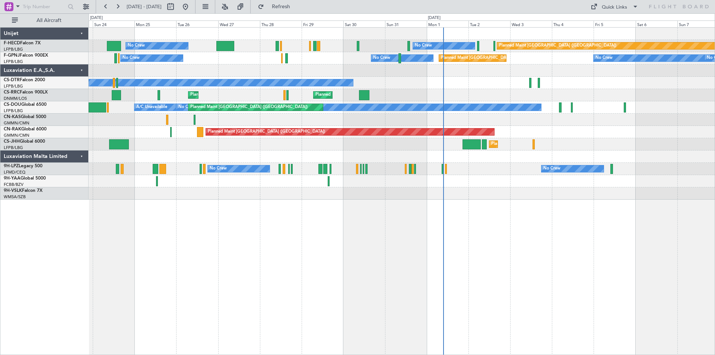
click at [231, 68] on div at bounding box center [402, 70] width 626 height 12
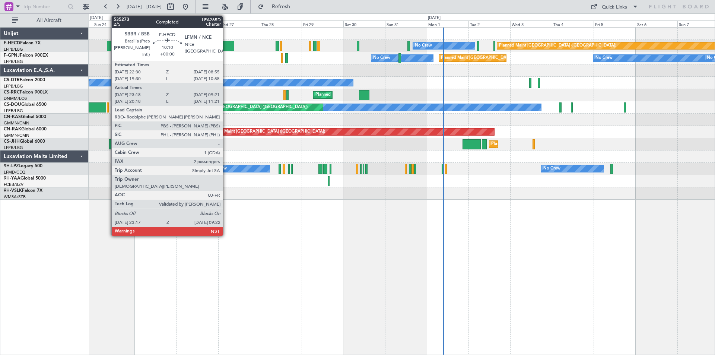
click at [226, 44] on div at bounding box center [225, 46] width 18 height 10
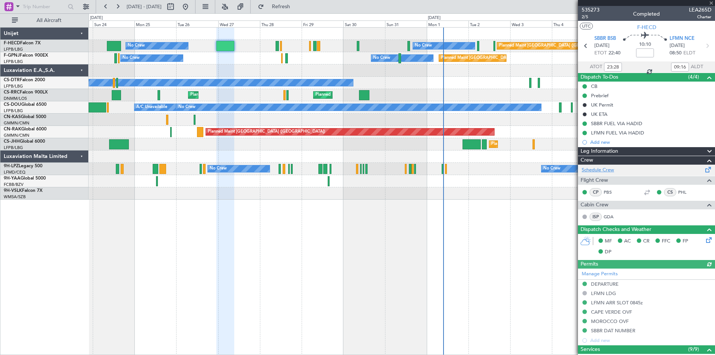
click at [604, 171] on link "Schedule Crew" at bounding box center [597, 169] width 32 height 7
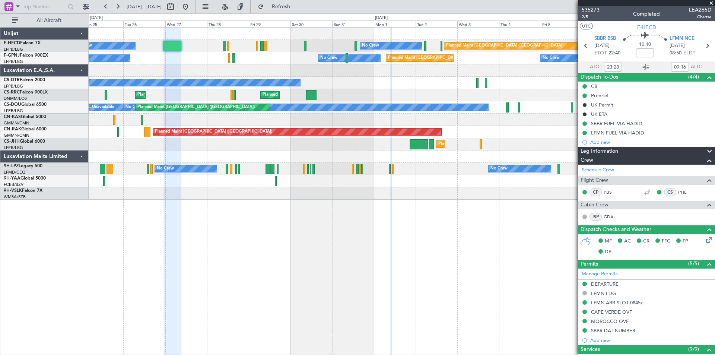
click at [283, 68] on div at bounding box center [402, 70] width 626 height 12
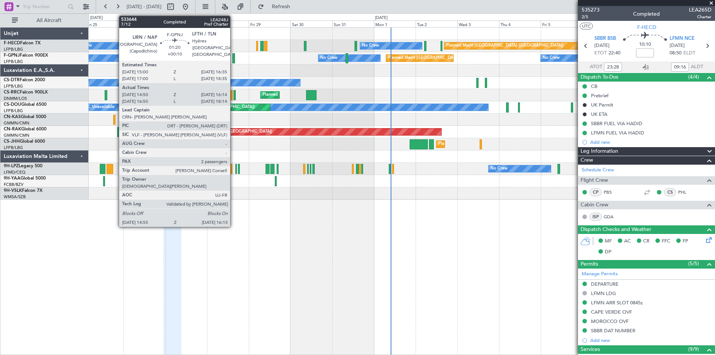
click at [233, 59] on div at bounding box center [233, 58] width 3 height 10
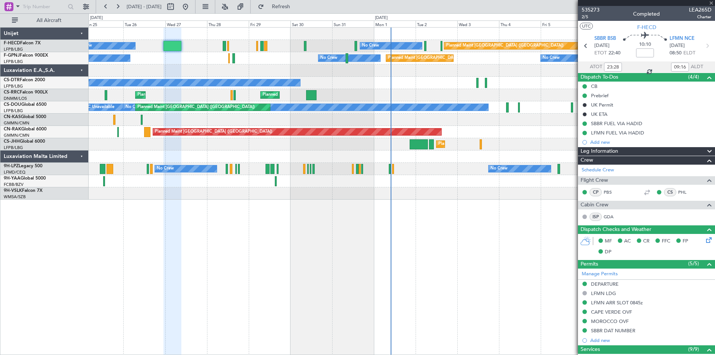
type input "+00:10"
type input "15:00"
type input "16:09"
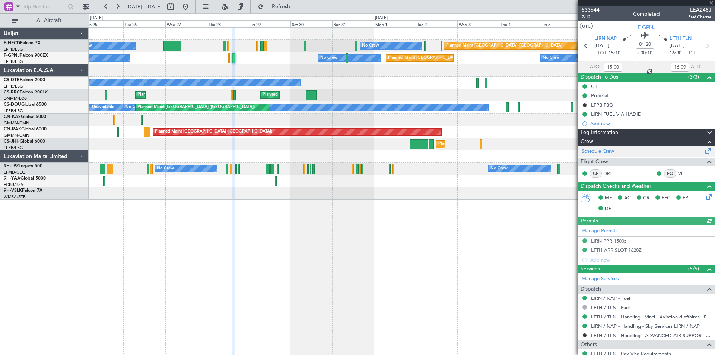
click at [590, 149] on link "Schedule Crew" at bounding box center [597, 151] width 32 height 7
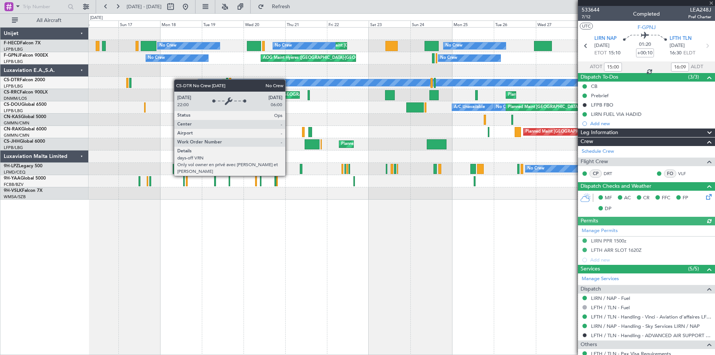
click at [251, 81] on div "No Crew Planned Maint [GEOGRAPHIC_DATA] ([GEOGRAPHIC_DATA]) Planned Maint [GEOG…" at bounding box center [402, 114] width 626 height 172
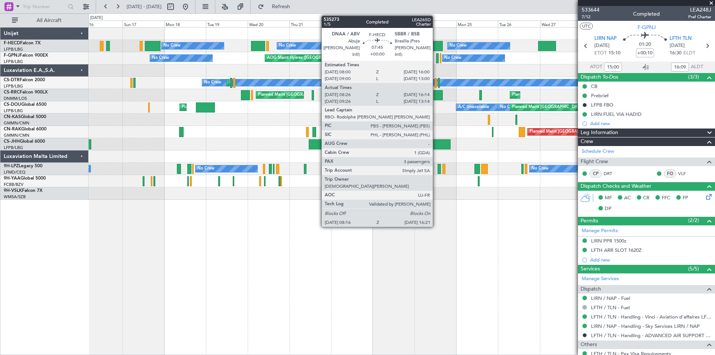
click at [436, 47] on div at bounding box center [435, 46] width 14 height 10
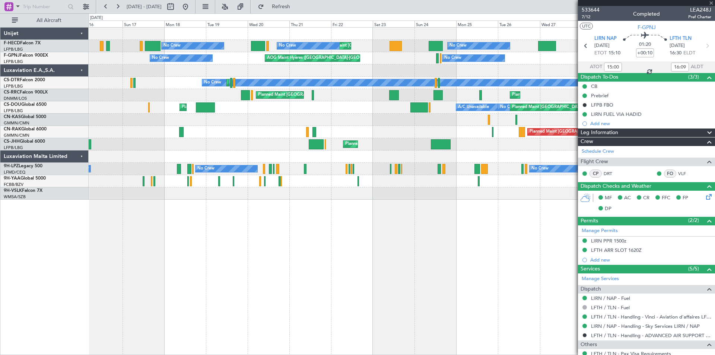
type input "08:36"
type input "3"
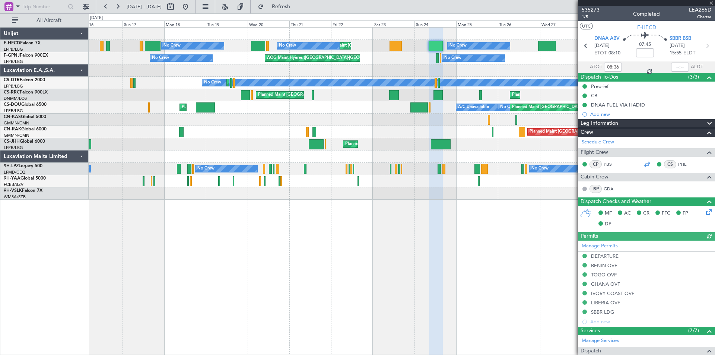
scroll to position [164, 0]
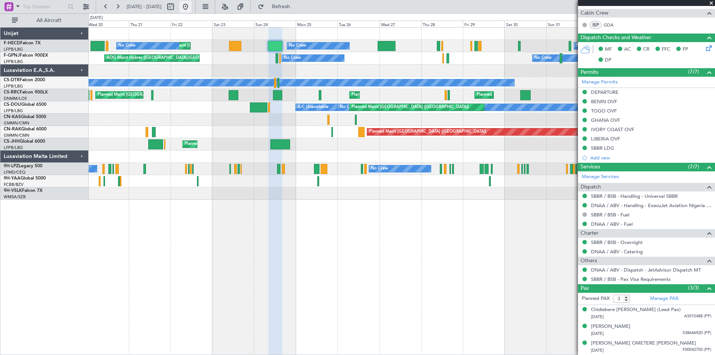
click at [191, 8] on button at bounding box center [185, 7] width 12 height 12
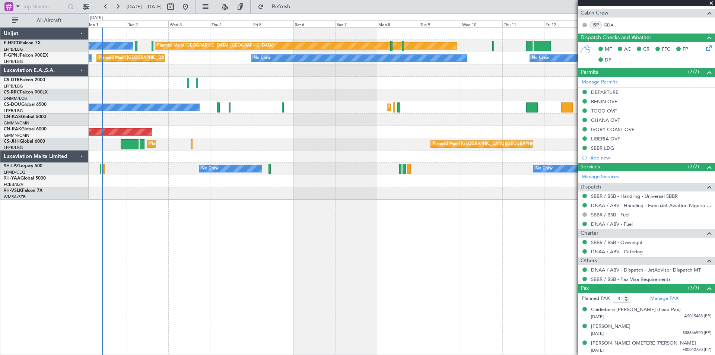
click at [220, 89] on div "Planned Maint [GEOGRAPHIC_DATA] ([GEOGRAPHIC_DATA]) No Crew No Crew No Crew No …" at bounding box center [402, 114] width 626 height 172
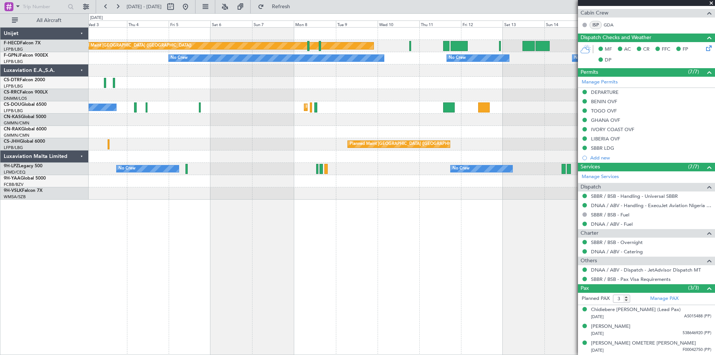
click at [336, 90] on div "Planned Maint [GEOGRAPHIC_DATA] ([GEOGRAPHIC_DATA]) No Crew No Crew No Crew No …" at bounding box center [402, 114] width 626 height 172
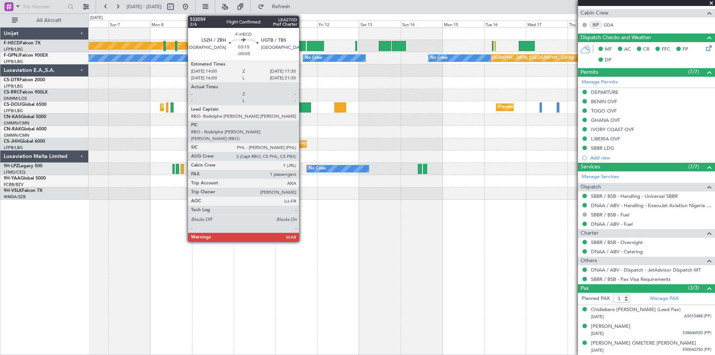
click at [303, 47] on div at bounding box center [302, 46] width 6 height 10
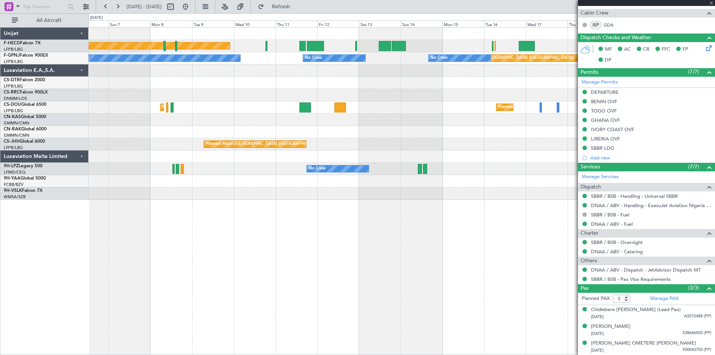
type input "-00:05"
type input "1"
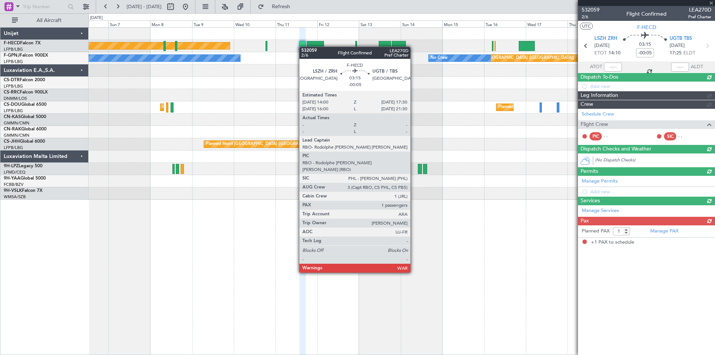
scroll to position [0, 0]
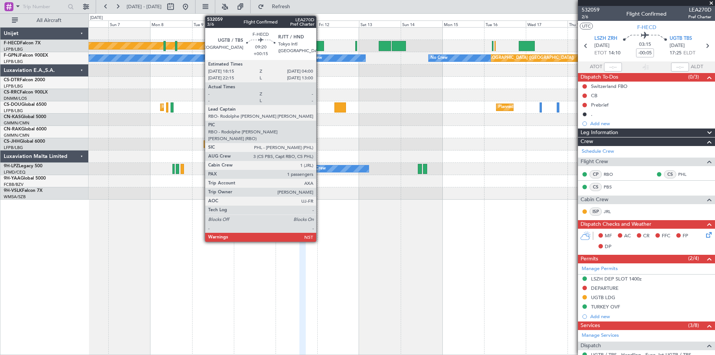
click at [319, 47] on div at bounding box center [315, 46] width 17 height 10
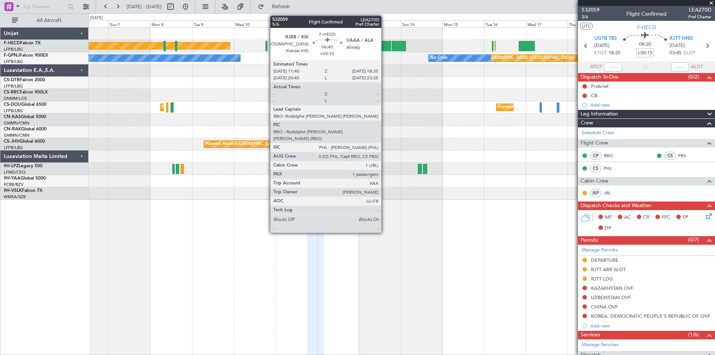
click at [385, 45] on div at bounding box center [385, 46] width 12 height 10
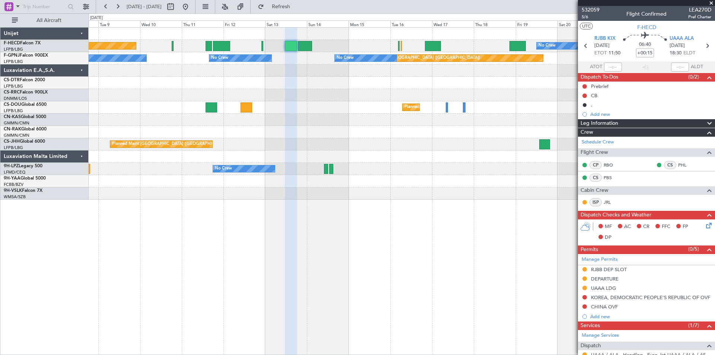
click at [463, 52] on div "Planned Maint [GEOGRAPHIC_DATA] ([GEOGRAPHIC_DATA]) No Crew Planned Maint [GEOG…" at bounding box center [402, 114] width 626 height 172
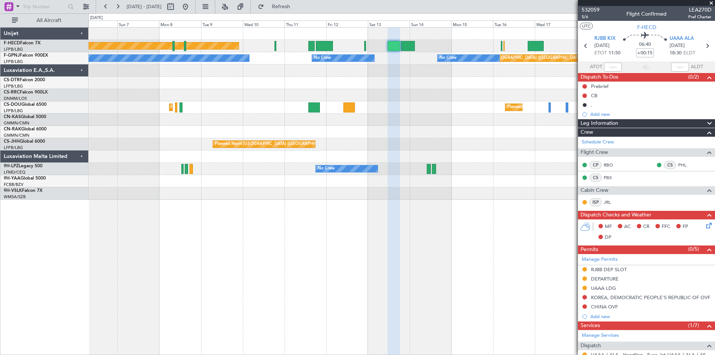
click at [283, 130] on div "Planned Maint Casablanca ([PERSON_NAME] Intl) Planned Maint [GEOGRAPHIC_DATA] (…" at bounding box center [402, 132] width 626 height 12
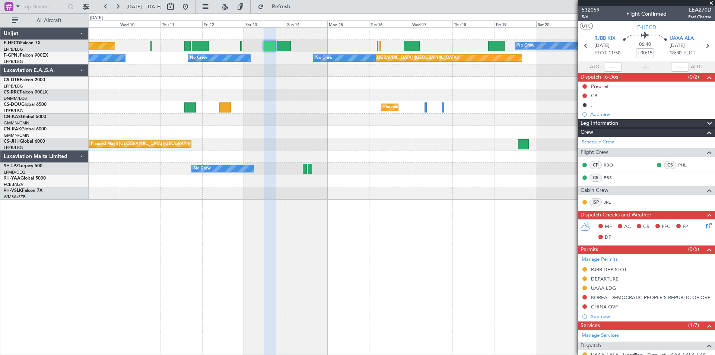
click at [413, 109] on div "Planned Maint [GEOGRAPHIC_DATA] ([GEOGRAPHIC_DATA]) No Crew Planned Maint [GEOG…" at bounding box center [402, 114] width 626 height 172
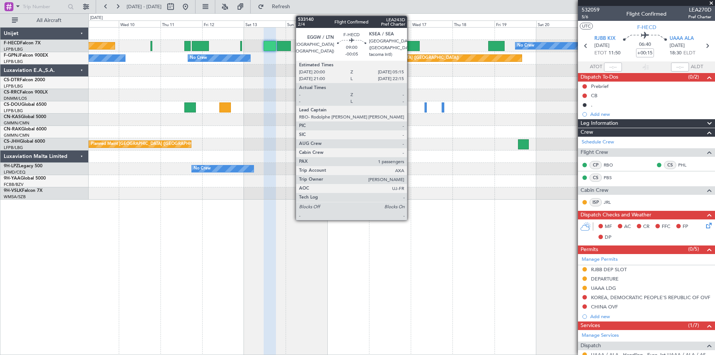
click at [410, 44] on div at bounding box center [412, 46] width 16 height 10
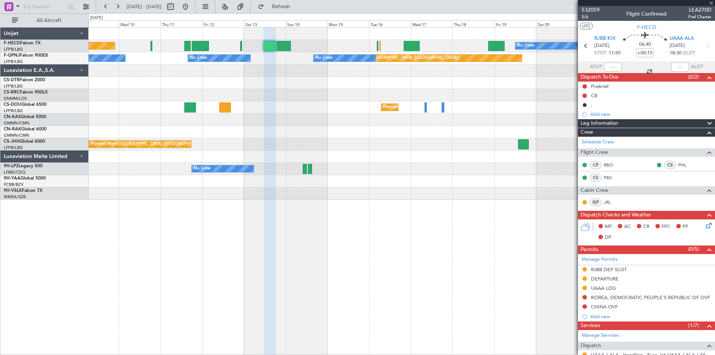
type input "-00:05"
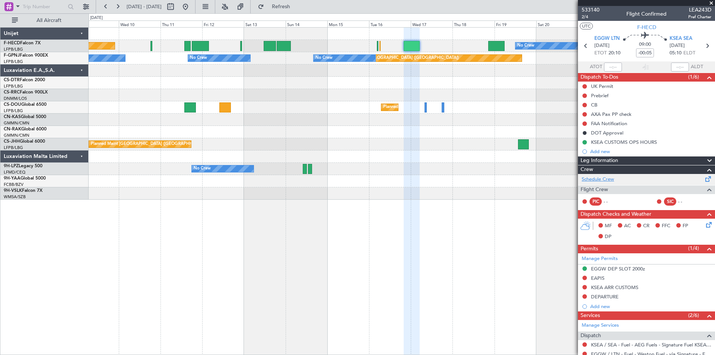
click at [588, 180] on link "Schedule Crew" at bounding box center [597, 179] width 32 height 7
